Goal: Communication & Community: Answer question/provide support

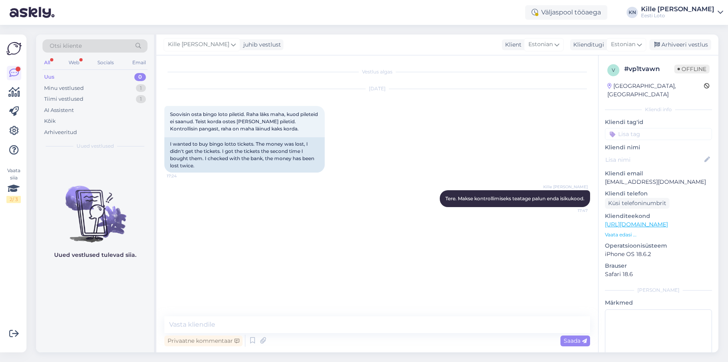
scroll to position [32, 0]
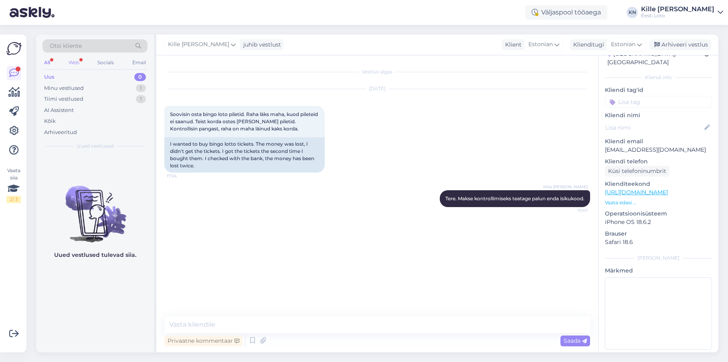
click at [73, 62] on div "Web" at bounding box center [74, 62] width 14 height 10
click at [53, 61] on div "All Web Socials Email" at bounding box center [94, 63] width 105 height 12
drag, startPoint x: 49, startPoint y: 63, endPoint x: 158, endPoint y: 114, distance: 120.1
click at [49, 63] on div "All" at bounding box center [46, 62] width 9 height 10
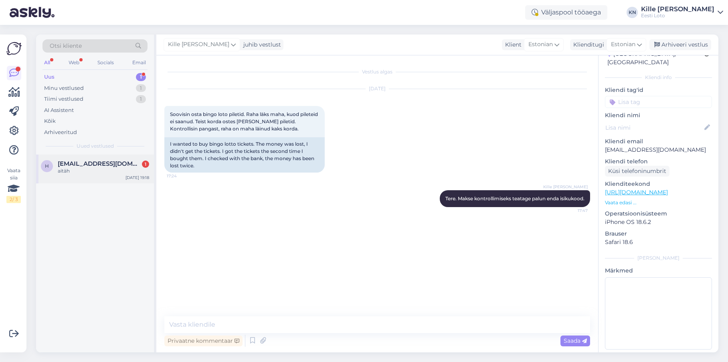
click at [97, 162] on span "[EMAIL_ADDRESS][DOMAIN_NAME]" at bounding box center [99, 163] width 83 height 7
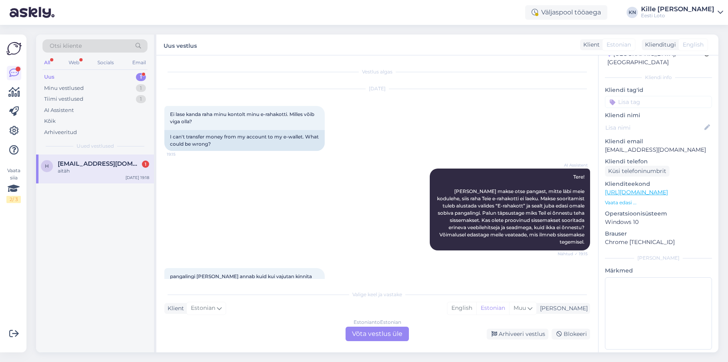
scroll to position [259, 0]
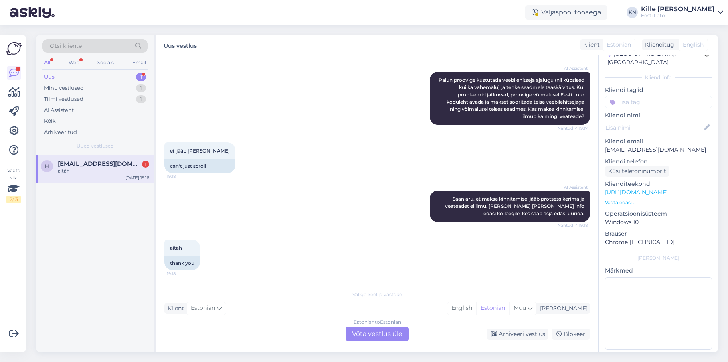
drag, startPoint x: 79, startPoint y: 172, endPoint x: 75, endPoint y: 171, distance: 4.9
click at [79, 172] on div "aitäh" at bounding box center [103, 170] width 91 height 7
click at [383, 330] on div "Estonian to Estonian Võta vestlus üle" at bounding box center [377, 333] width 63 height 14
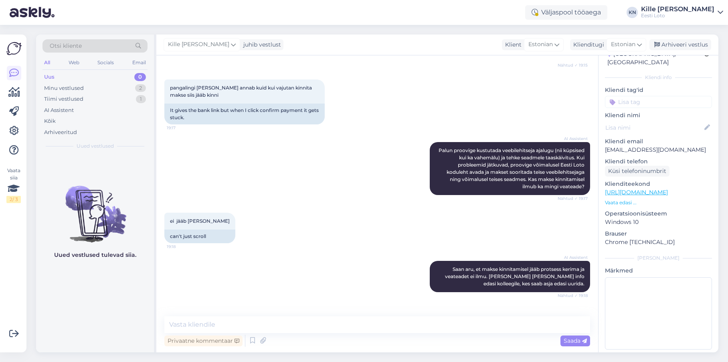
scroll to position [176, 0]
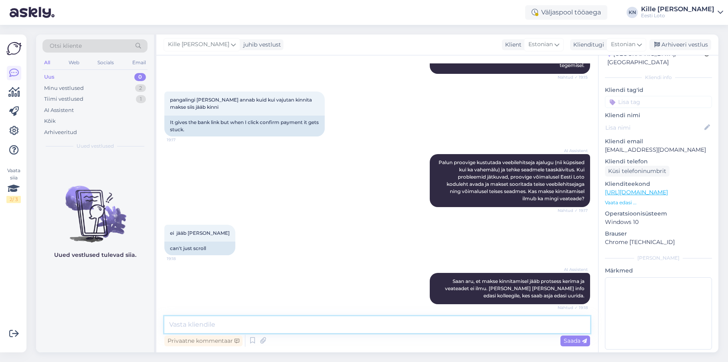
click at [405, 321] on textarea at bounding box center [377, 324] width 426 height 17
paste textarea "Soovitame kustutada veebilehitseja vahemälu ja proovida uuesti. Lisaks soovitam…"
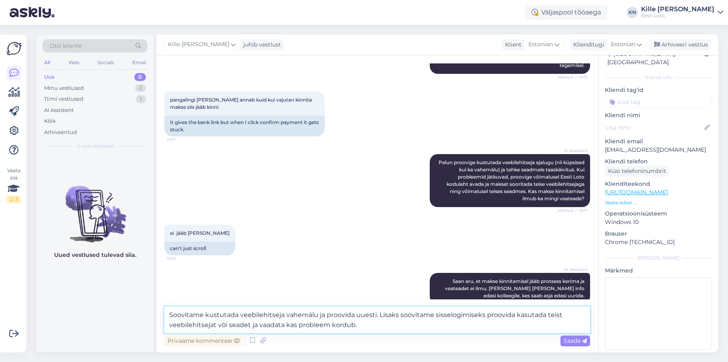
drag, startPoint x: 215, startPoint y: 323, endPoint x: 275, endPoint y: 323, distance: 60.5
click at [216, 323] on textarea "Soovitame kustutada veebilehitseja vahemälu ja proovida uuesti. Lisaks soovitam…" at bounding box center [377, 319] width 426 height 26
click at [461, 313] on textarea "Soovitame kustutada veebilehitseja vahemälu ja proovida uuesti. Lisaks soovitam…" at bounding box center [377, 319] width 426 height 26
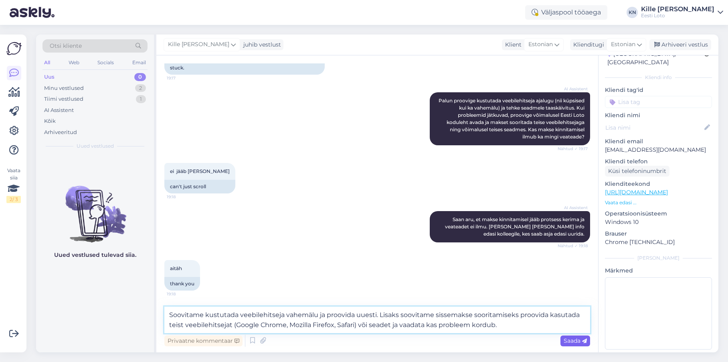
type textarea "Soovitame kustutada veebilehitseja vahemälu ja proovida uuesti. Lisaks soovitam…"
click at [575, 342] on span "Saada" at bounding box center [575, 340] width 23 height 7
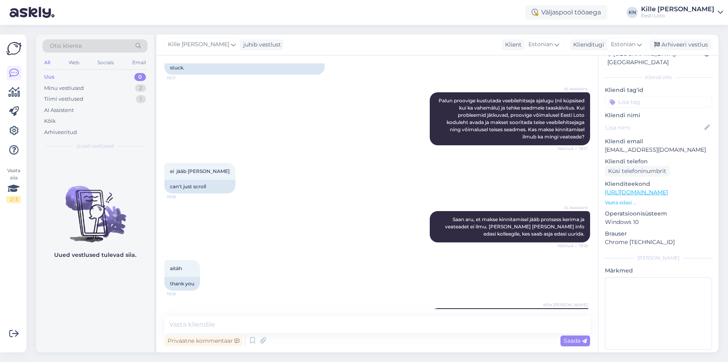
scroll to position [285, 0]
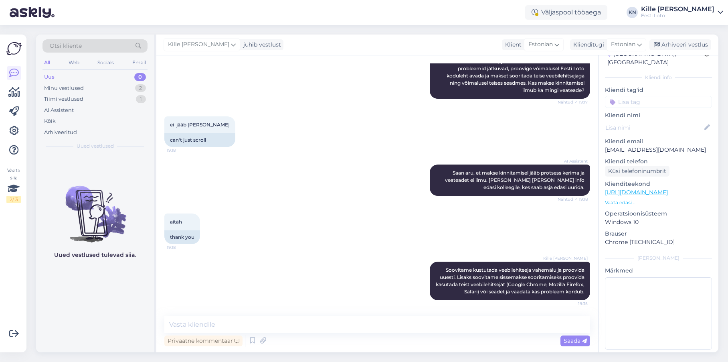
click at [634, 96] on input at bounding box center [658, 102] width 107 height 12
type input "e-r"
click at [650, 120] on div "E-rahakott" at bounding box center [650, 124] width 34 height 8
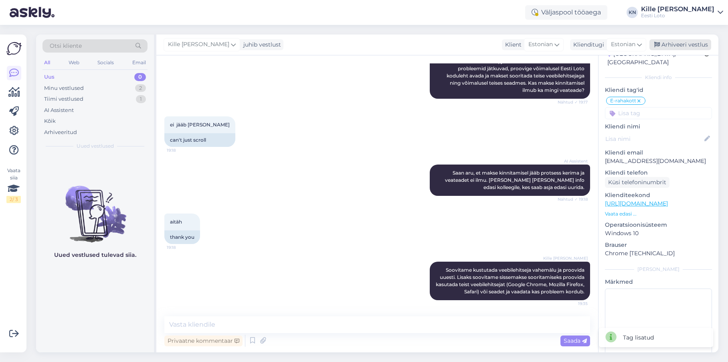
click at [683, 40] on div "Arhiveeri vestlus" at bounding box center [680, 44] width 62 height 11
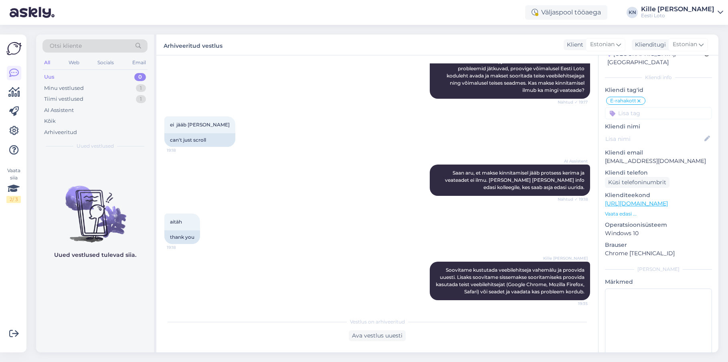
scroll to position [282, 0]
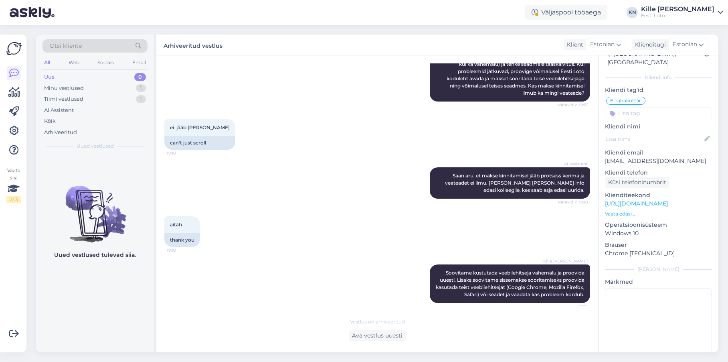
click at [85, 76] on div "Uus 0" at bounding box center [94, 76] width 105 height 11
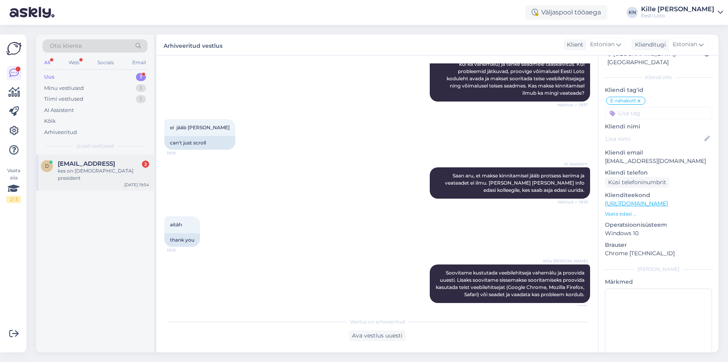
click at [101, 178] on div "d [EMAIL_ADDRESS] 2 kes on [DEMOGRAPHIC_DATA] president [DATE] 19:54" at bounding box center [95, 172] width 118 height 36
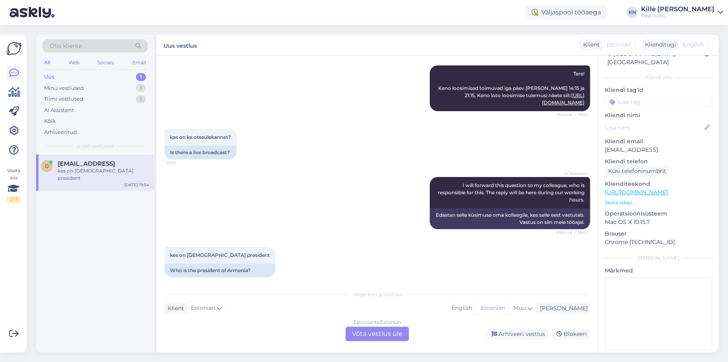
scroll to position [95, 0]
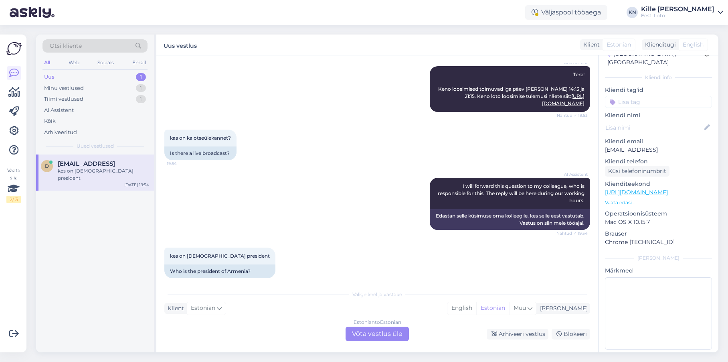
click at [381, 341] on div "Vestlus algas [DATE] millal on keno loto loosimine [PERSON_NAME] [PERSON_NAME] …" at bounding box center [377, 203] width 442 height 297
drag, startPoint x: 382, startPoint y: 335, endPoint x: 377, endPoint y: 335, distance: 4.5
click at [381, 335] on div "Estonian to Estonian Võta vestlus üle" at bounding box center [377, 333] width 63 height 14
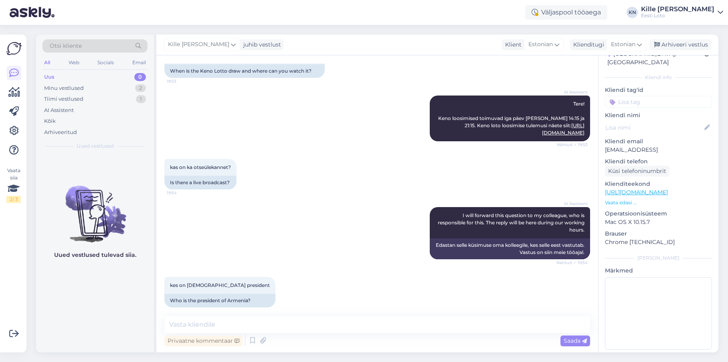
click at [374, 334] on div "Privaatne kommentaar Saada" at bounding box center [377, 340] width 426 height 15
click at [374, 325] on textarea at bounding box center [377, 324] width 426 height 17
paste textarea "[URL][DOMAIN_NAME]"
type textarea "Otseülekannet näeb siit: [URL][DOMAIN_NAME]"
click at [564, 339] on span "Saada" at bounding box center [575, 340] width 23 height 7
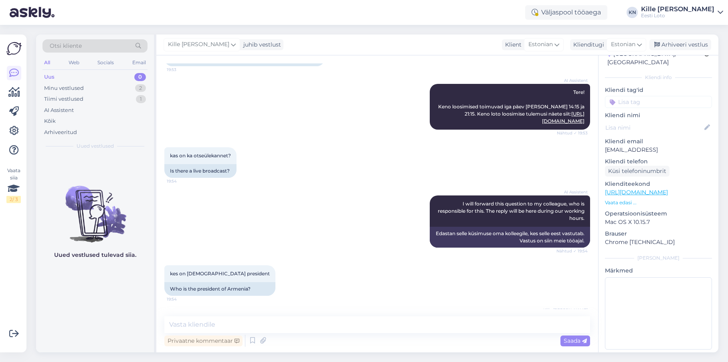
scroll to position [100, 0]
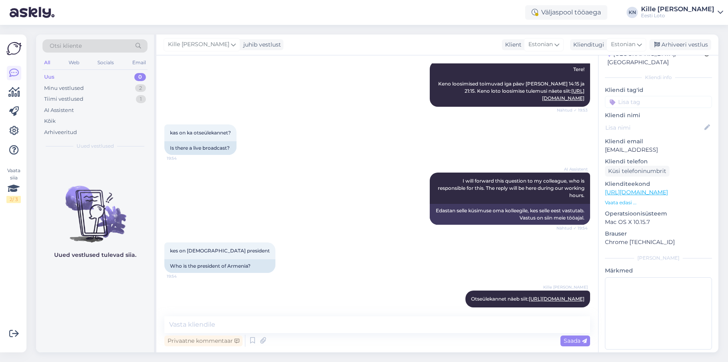
click at [644, 96] on input at bounding box center [658, 102] width 107 height 12
type input "k"
type input "[PERSON_NAME]"
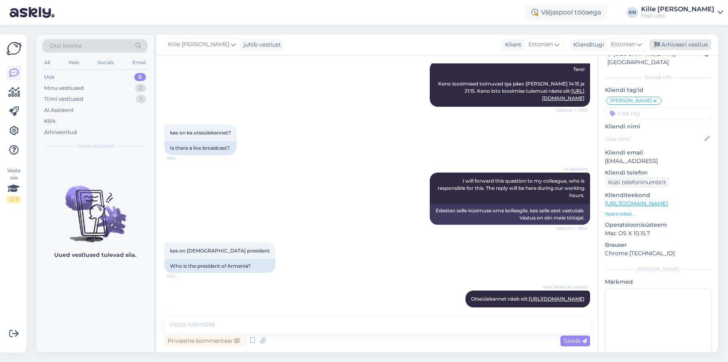
click at [687, 45] on div "Arhiveeri vestlus" at bounding box center [680, 44] width 62 height 11
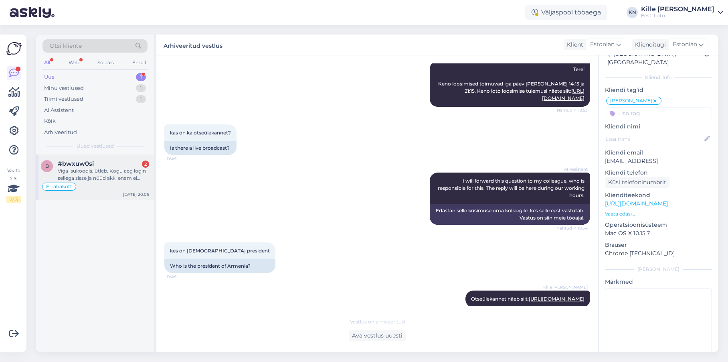
click at [88, 169] on div "Viga isukoodis, ütleb. Kogu aeg login sellega sisse ja nüüd äkki enam ei saa..." at bounding box center [103, 174] width 91 height 14
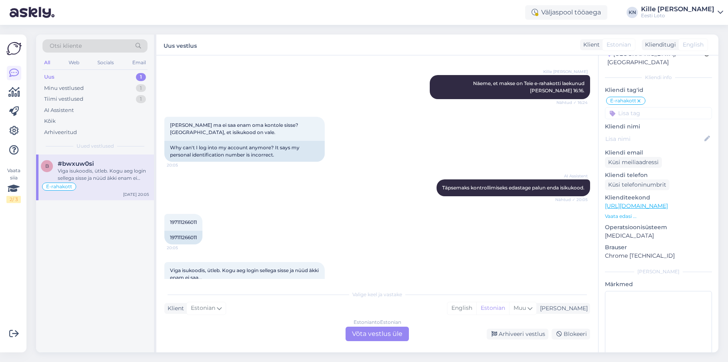
scroll to position [501, 0]
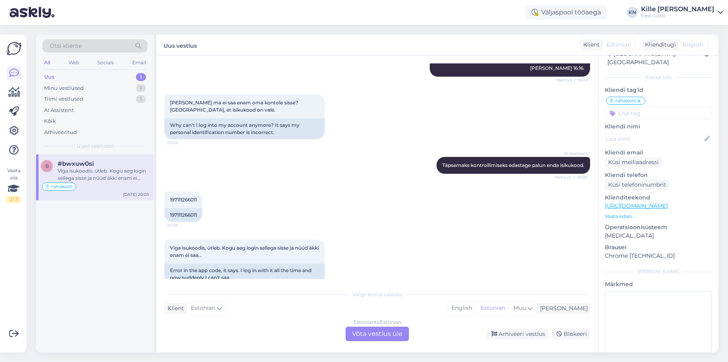
click at [386, 330] on div "Estonian to Estonian Võta vestlus üle" at bounding box center [377, 333] width 63 height 14
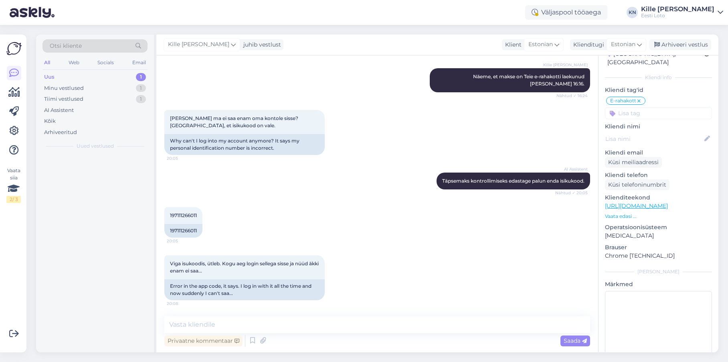
scroll to position [471, 0]
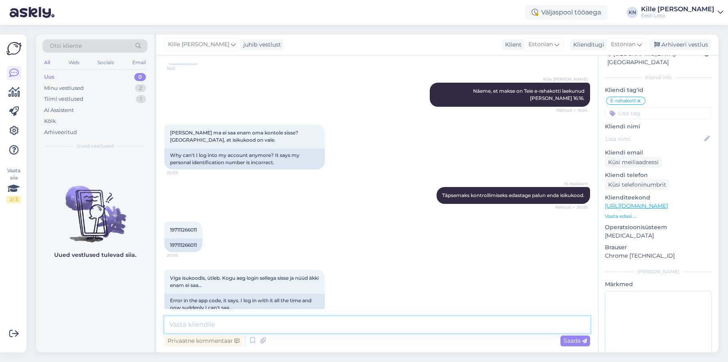
click at [360, 319] on textarea at bounding box center [377, 324] width 426 height 17
drag, startPoint x: 386, startPoint y: 325, endPoint x: 400, endPoint y: 322, distance: 14.2
click at [387, 325] on textarea "Võib-olla on asi selles, et Te olete isikukoodi ette trükkinud number 1?" at bounding box center [377, 324] width 426 height 17
drag, startPoint x: 436, startPoint y: 323, endPoint x: 164, endPoint y: 320, distance: 272.2
click at [164, 321] on textarea "Võib-olla on asi selles, et Te olete isikukoodi ette trükkinud number 1 mitte 4?" at bounding box center [377, 324] width 426 height 17
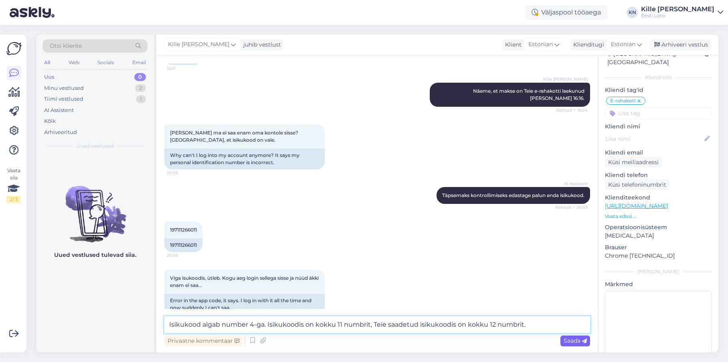
type textarea "Isikukood algab number 4-ga. Isikukoodis on kokku 11 numbrit, Teie saadetud isi…"
click at [582, 338] on icon at bounding box center [584, 340] width 5 height 5
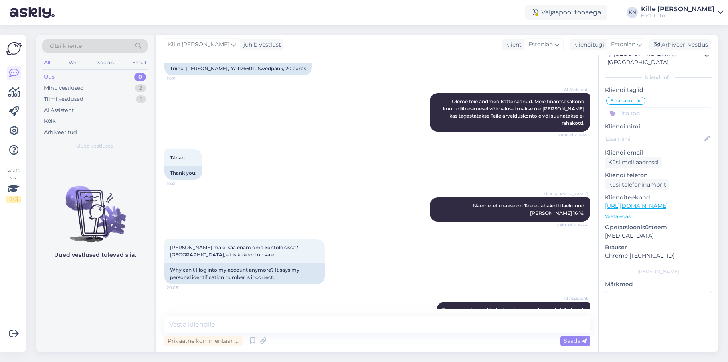
scroll to position [512, 0]
